Goal: Task Accomplishment & Management: Use online tool/utility

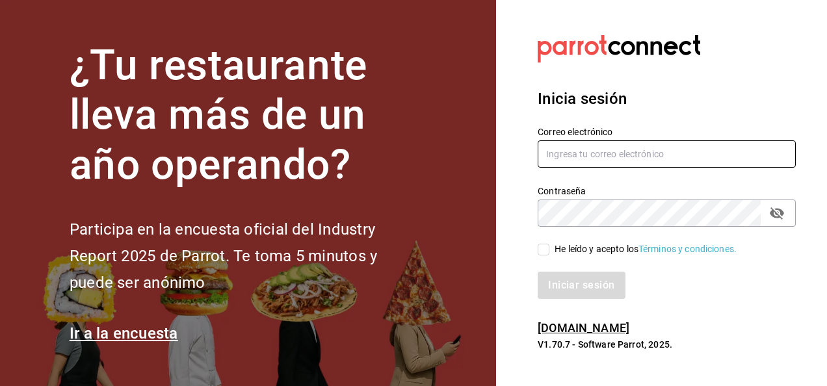
type input "[PERSON_NAME][EMAIL_ADDRESS][PERSON_NAME][DOMAIN_NAME]"
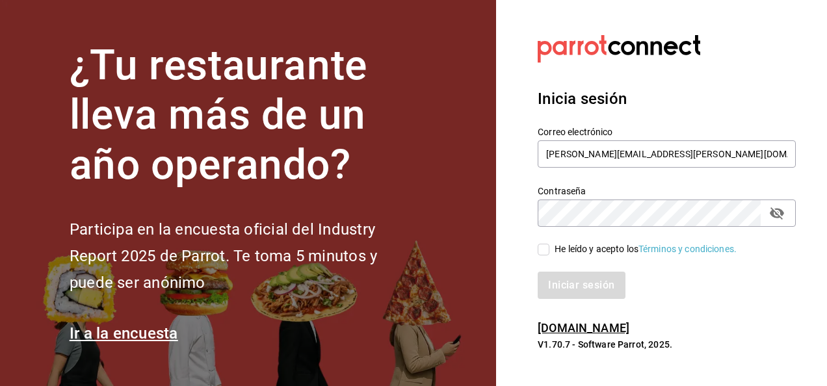
click at [541, 253] on input "He leído y acepto los Términos y condiciones." at bounding box center [544, 250] width 12 height 12
checkbox input "true"
click at [574, 281] on button "Iniciar sesión" at bounding box center [582, 285] width 88 height 27
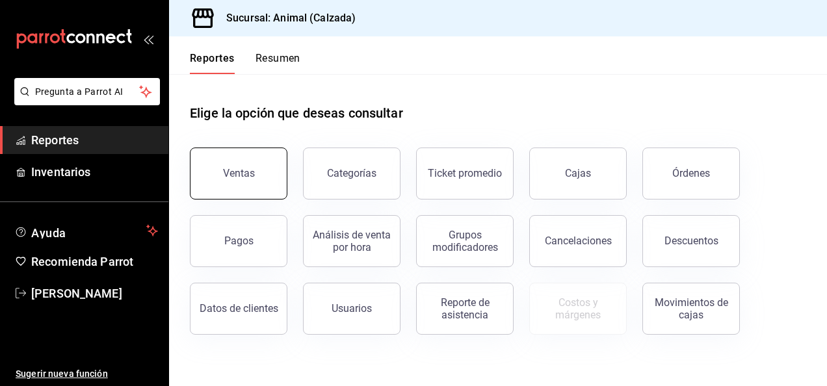
click at [244, 179] on button "Ventas" at bounding box center [239, 174] width 98 height 52
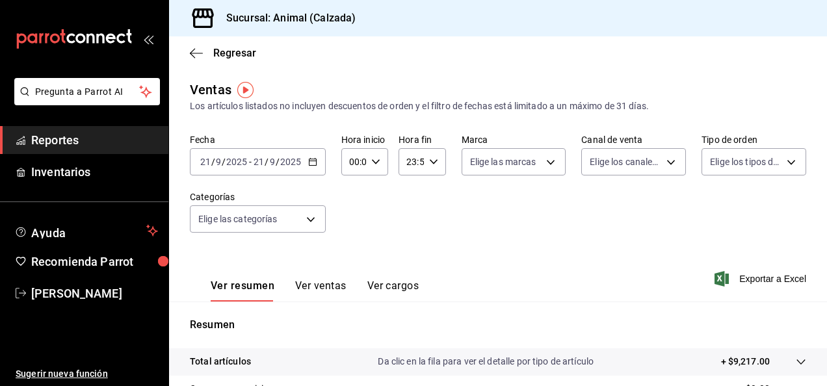
click at [313, 163] on icon "button" at bounding box center [312, 161] width 9 height 9
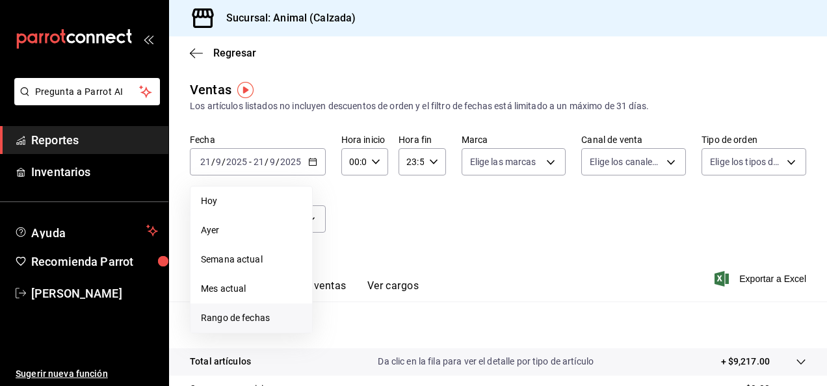
click at [249, 317] on span "Rango de fechas" at bounding box center [251, 319] width 101 height 14
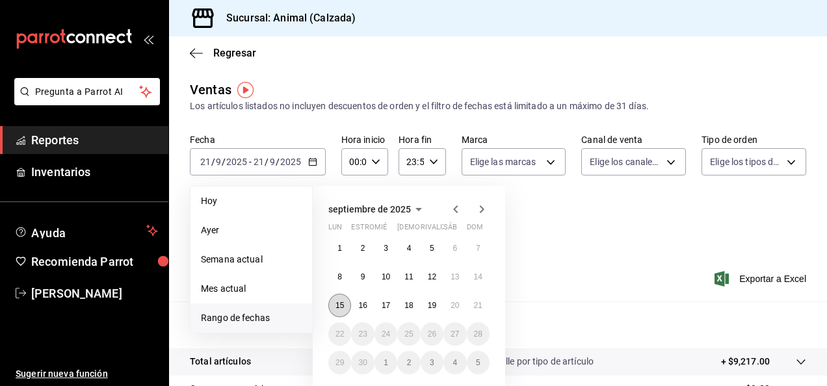
click at [341, 306] on abbr "15" at bounding box center [340, 305] width 8 height 9
click at [479, 303] on abbr "21" at bounding box center [478, 305] width 8 height 9
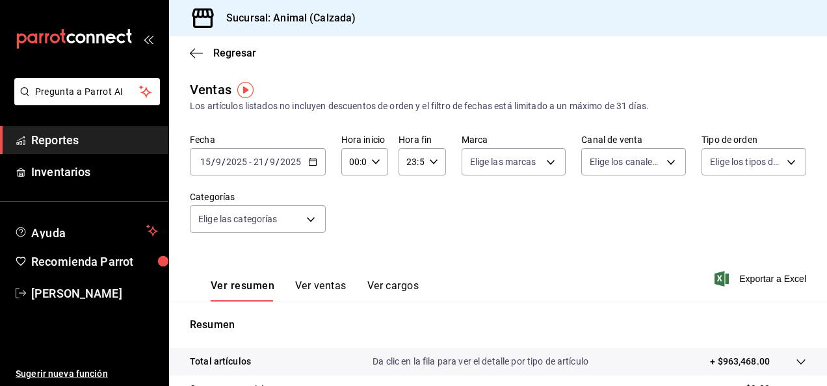
click at [372, 171] on div "00:00 Hora inicio" at bounding box center [364, 161] width 47 height 27
click at [353, 269] on span "05" at bounding box center [352, 272] width 3 height 10
type input "05:00"
click at [376, 198] on span "00" at bounding box center [375, 195] width 3 height 10
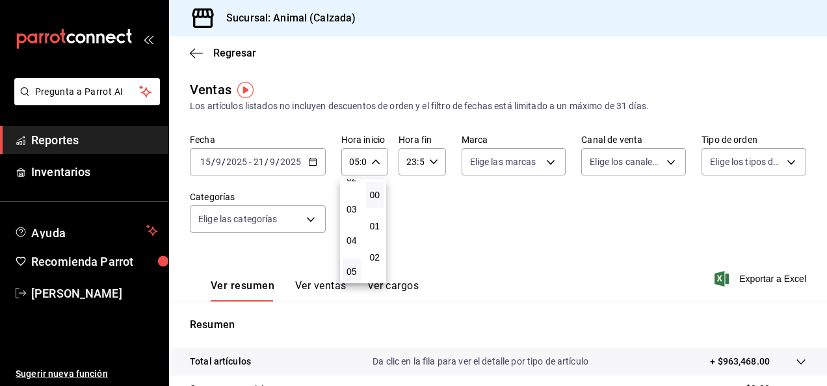
click at [432, 163] on div at bounding box center [413, 193] width 827 height 386
click at [432, 163] on icon "button" at bounding box center [433, 161] width 9 height 9
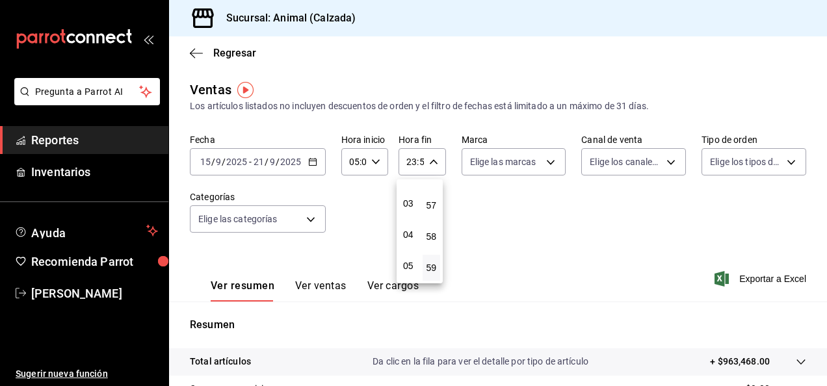
scroll to position [90, 0]
click at [410, 259] on span "05" at bounding box center [408, 261] width 3 height 10
click at [431, 194] on span "00" at bounding box center [432, 195] width 3 height 10
type input "05:00"
click at [543, 163] on div at bounding box center [413, 193] width 827 height 386
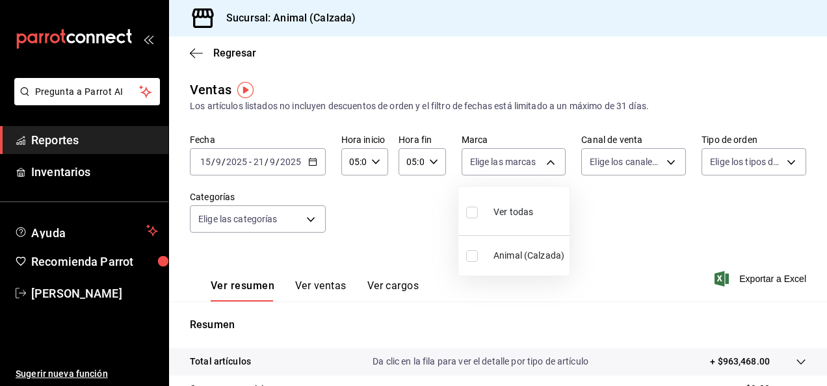
click at [543, 163] on body "Pregunta a Parrot AI Reportes Inventarios Ayuda Recomienda Parrot [PERSON_NAME]…" at bounding box center [413, 193] width 827 height 386
click at [511, 213] on span "Ver todas" at bounding box center [514, 213] width 40 height 14
type input "e26472f3-9262-489d-bcba-4c6b034529c7"
checkbox input "true"
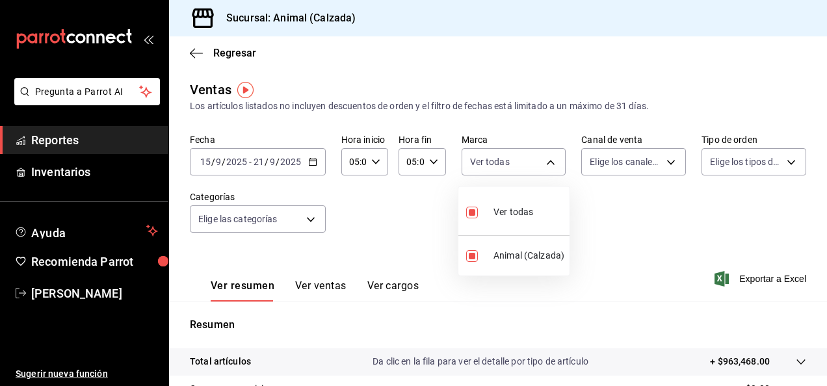
click at [661, 159] on div at bounding box center [413, 193] width 827 height 386
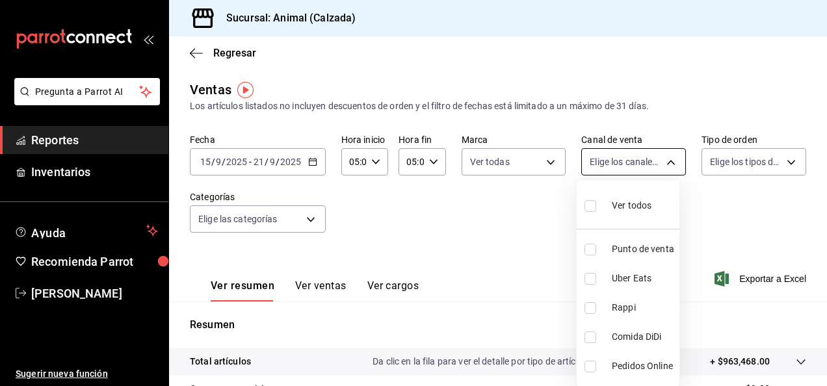
click at [659, 161] on body "Pregunta a Parrot AI Reportes Inventarios Ayuda Recomienda Parrot [PERSON_NAME]…" at bounding box center [413, 193] width 827 height 386
click at [632, 202] on span "Ver todos" at bounding box center [632, 206] width 40 height 14
type input "PARROT,UBER_EATS,RAPPI,DIDI_FOOD,ONLINE"
checkbox input "true"
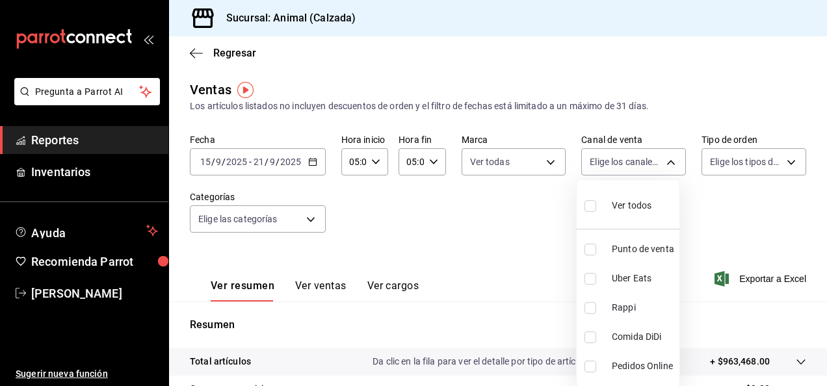
checkbox input "true"
click at [786, 161] on div at bounding box center [413, 193] width 827 height 386
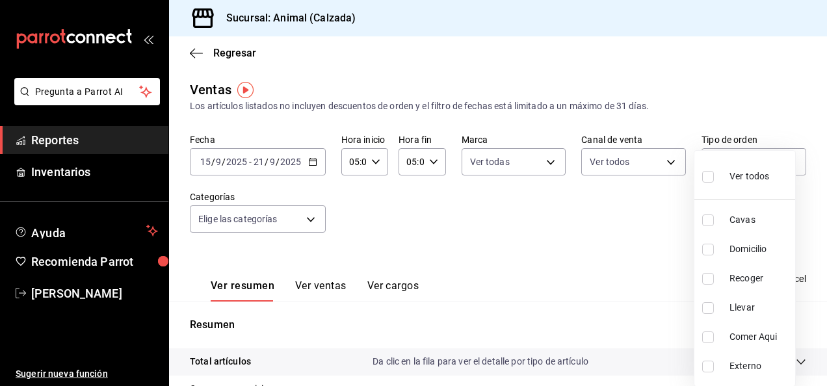
click at [786, 161] on body "Pregunta a Parrot AI Reportes Inventarios Ayuda Recomienda Parrot [PERSON_NAME]…" at bounding box center [413, 193] width 827 height 386
click at [727, 183] on div "Ver todos" at bounding box center [735, 175] width 67 height 28
type input "588630d3-b511-4bba-a729-32472510037f,54b7ae00-ca47-4ec1-b7ff-55842c0a2b62,92293…"
checkbox input "true"
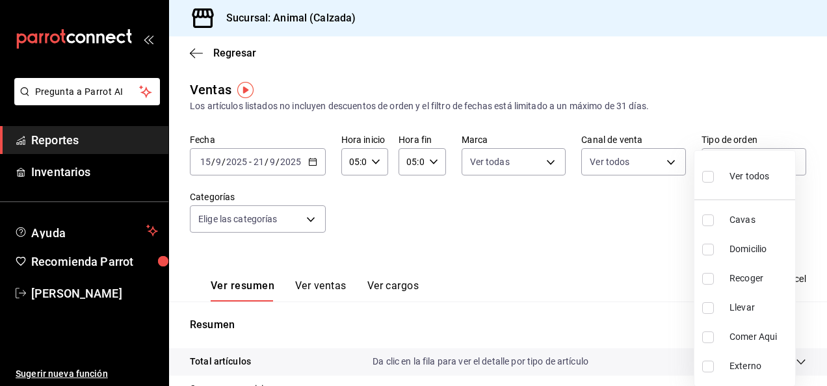
checkbox input "true"
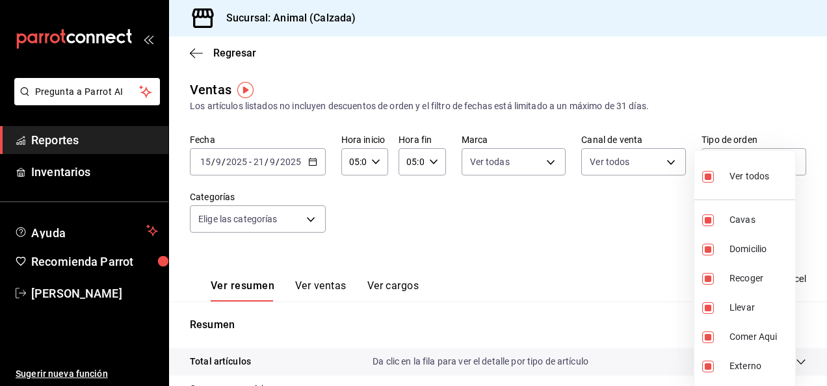
click at [310, 220] on div at bounding box center [413, 193] width 827 height 386
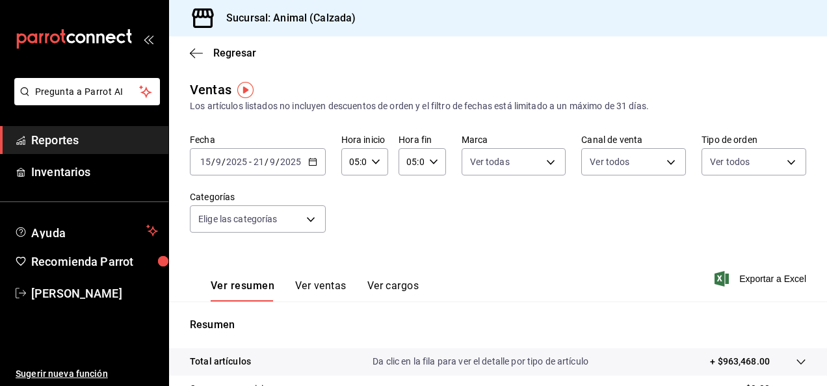
click at [310, 220] on body "Pregunta a Parrot AI Reportes Inventarios Ayuda Recomienda Parrot [PERSON_NAME]…" at bounding box center [413, 193] width 827 height 386
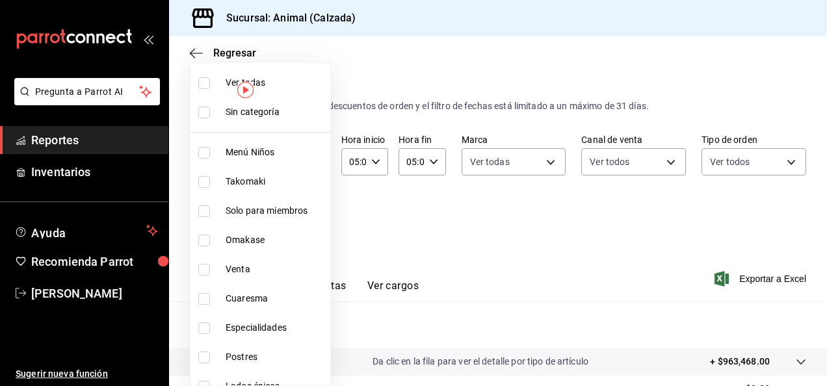
click at [261, 81] on span "Ver todas" at bounding box center [276, 83] width 100 height 14
type input "577524a9-a437-43f3-84d2-cf2e6968635f,5d35a5f4-3063-4397-a550-a8f4eca83956,9bcdf…"
checkbox input "true"
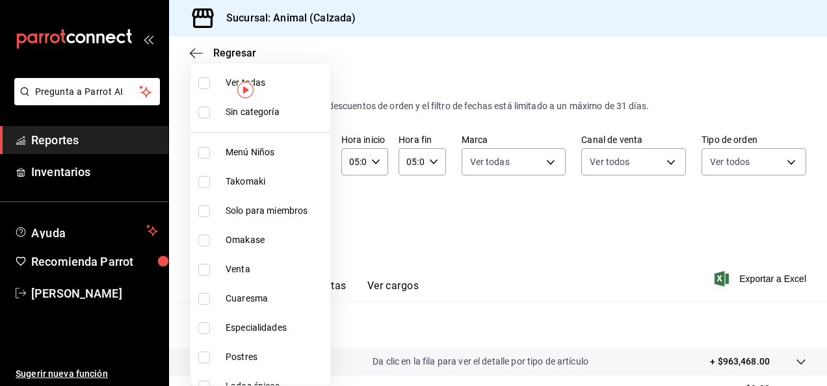
checkbox input "true"
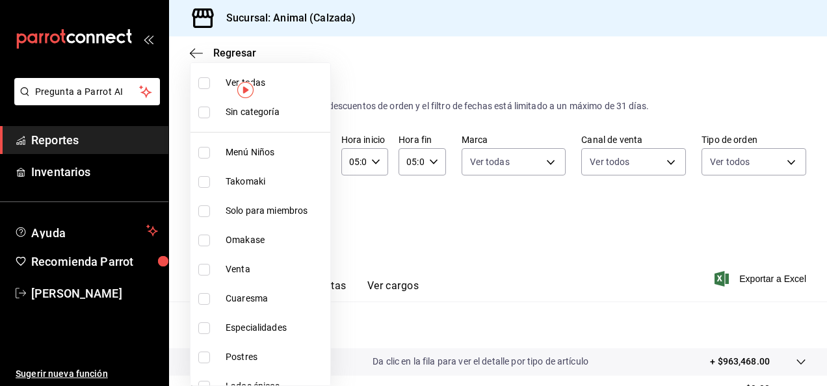
checkbox input "true"
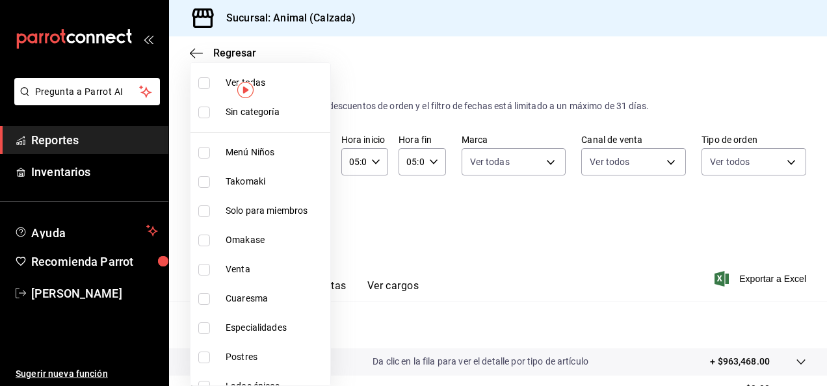
checkbox input "true"
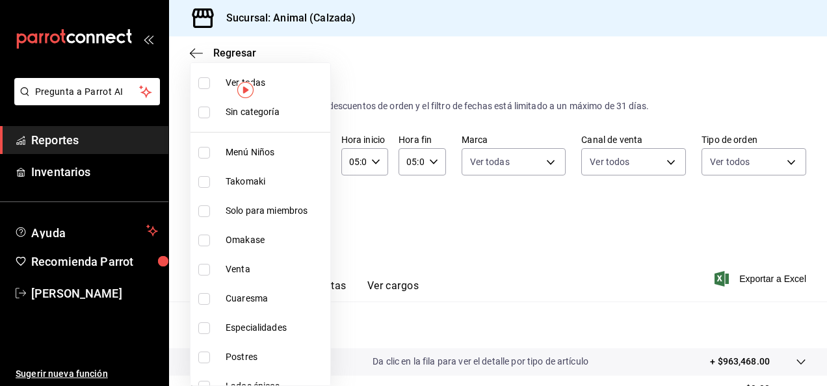
checkbox input "true"
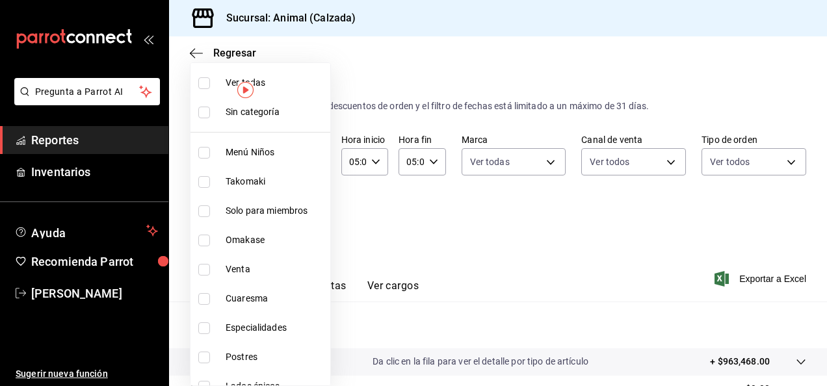
checkbox input "true"
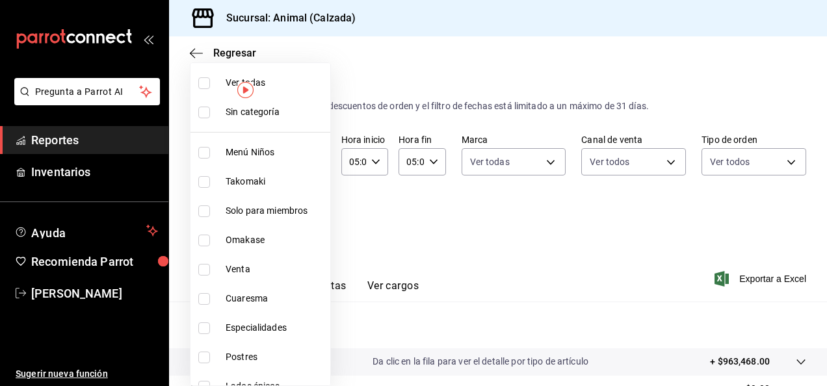
checkbox input "true"
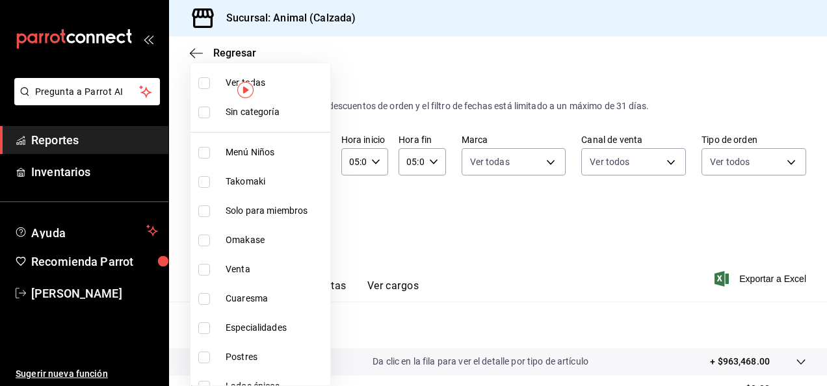
checkbox input "true"
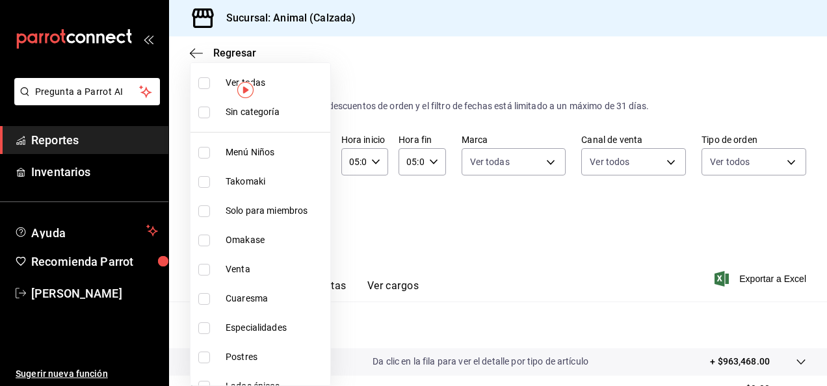
checkbox input "true"
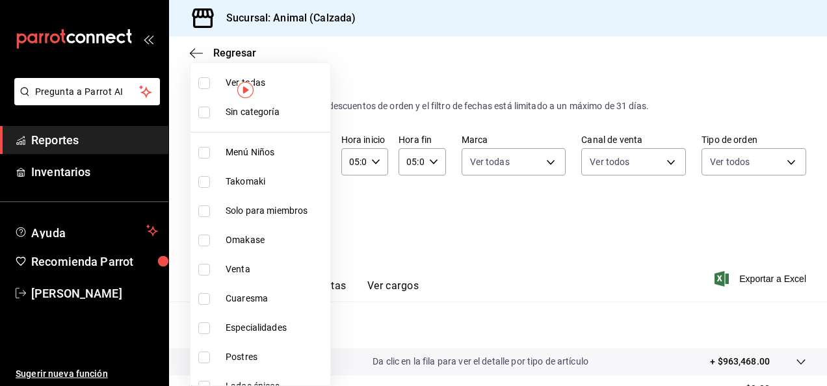
checkbox input "true"
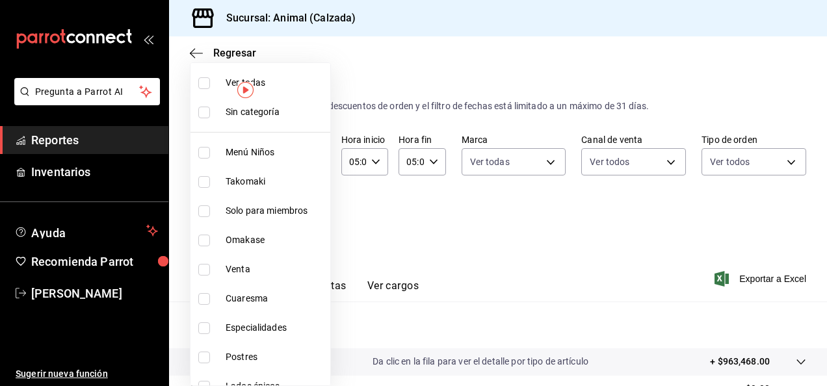
checkbox input "true"
click at [743, 277] on div at bounding box center [413, 193] width 827 height 386
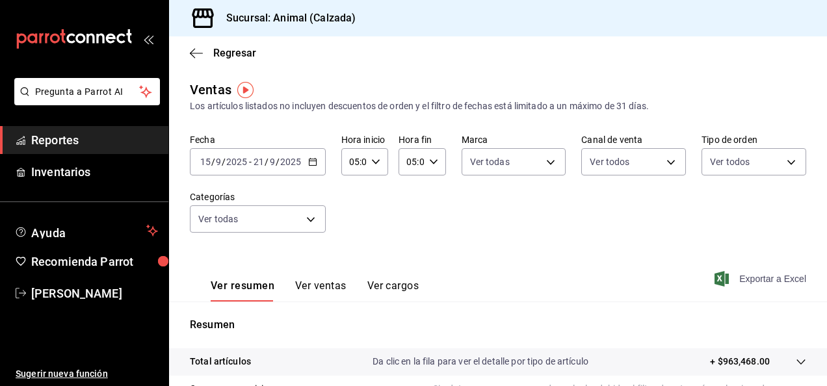
click at [747, 277] on font "Exportar a Excel" at bounding box center [772, 279] width 67 height 10
